Goal: Transaction & Acquisition: Purchase product/service

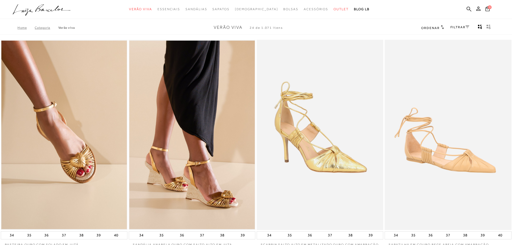
click at [431, 25] on h2 "Ordenar" at bounding box center [432, 27] width 23 height 5
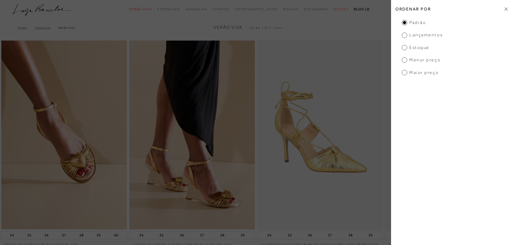
click at [419, 36] on span "Lançamentos" at bounding box center [422, 35] width 41 height 6
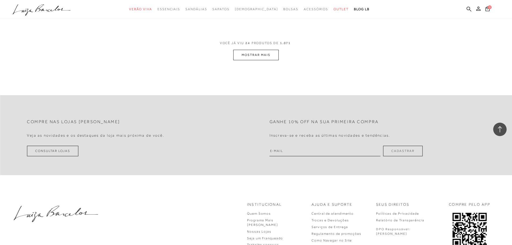
scroll to position [1310, 0]
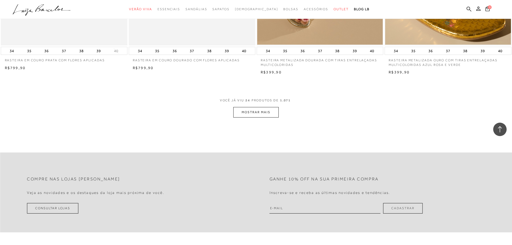
click at [252, 113] on button "MOSTRAR MAIS" at bounding box center [255, 112] width 45 height 10
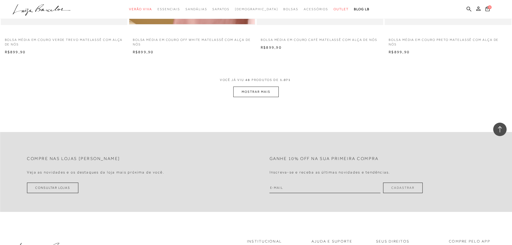
scroll to position [2682, 0]
click at [232, 91] on div "VOCÊ JÁ VIU 48 PRODUTOS DE 1.071 MOSTRAR MAIS" at bounding box center [256, 86] width 512 height 20
click at [248, 92] on button "MOSTRAR MAIS" at bounding box center [255, 91] width 45 height 10
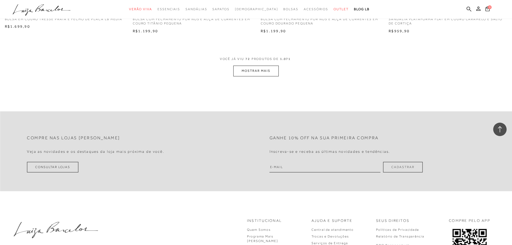
scroll to position [4053, 0]
click at [256, 75] on button "MOSTRAR MAIS" at bounding box center [255, 70] width 45 height 10
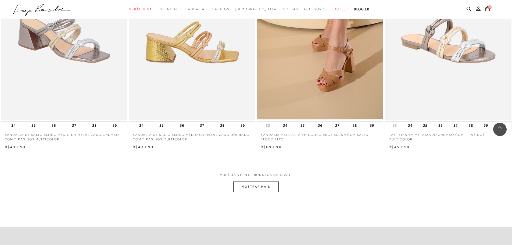
scroll to position [5291, 0]
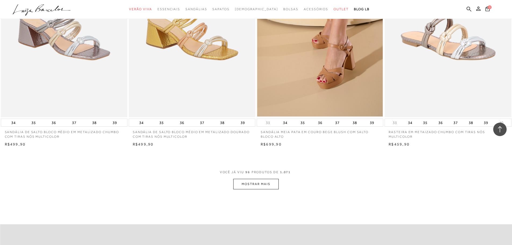
click at [245, 183] on button "MOSTRAR MAIS" at bounding box center [255, 184] width 45 height 10
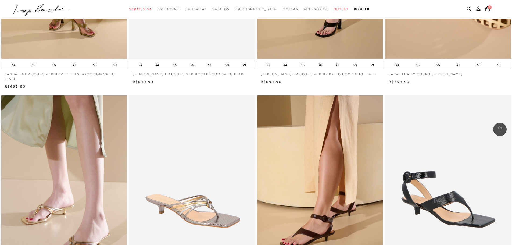
scroll to position [6635, 0]
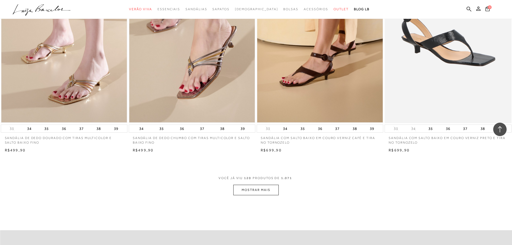
click at [270, 190] on button "MOSTRAR MAIS" at bounding box center [255, 190] width 45 height 10
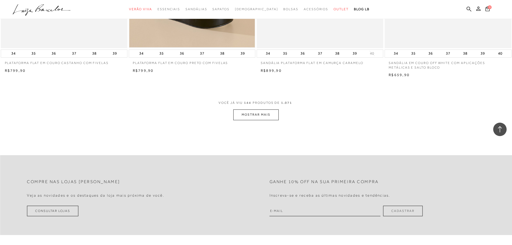
scroll to position [8061, 0]
click at [268, 111] on button "MOSTRAR MAIS" at bounding box center [255, 115] width 45 height 10
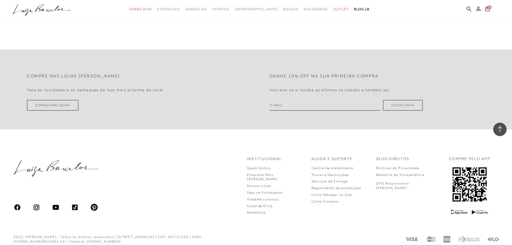
scroll to position [9406, 0]
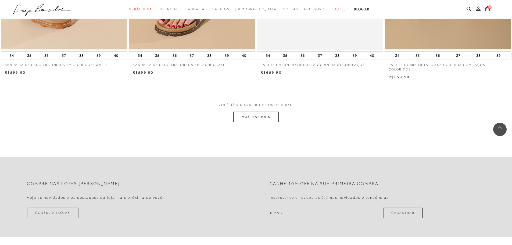
click at [246, 112] on button "MOSTRAR MAIS" at bounding box center [255, 117] width 45 height 10
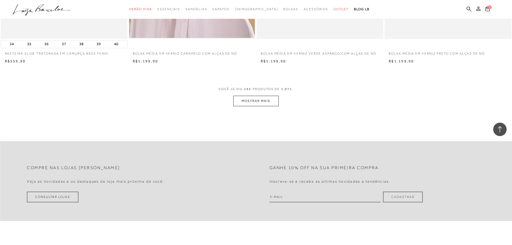
scroll to position [10778, 0]
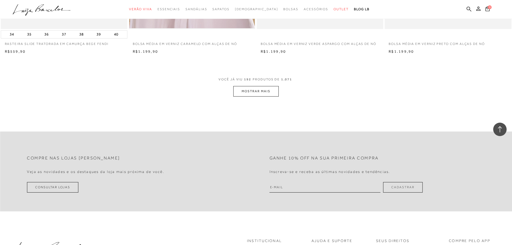
click at [248, 86] on button "MOSTRAR MAIS" at bounding box center [255, 91] width 45 height 10
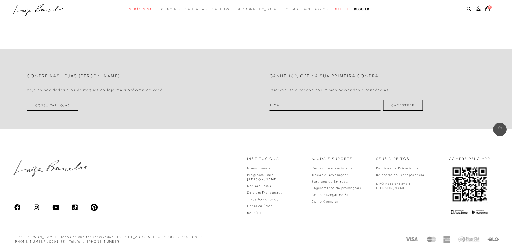
scroll to position [12206, 0]
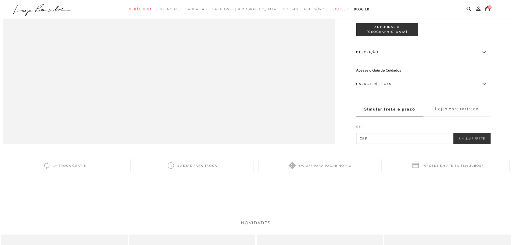
scroll to position [726, 0]
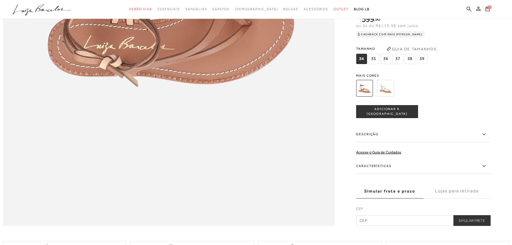
click at [389, 97] on img at bounding box center [385, 88] width 17 height 17
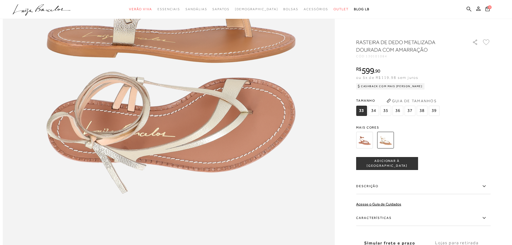
scroll to position [645, 0]
